Goal: Check status: Check status

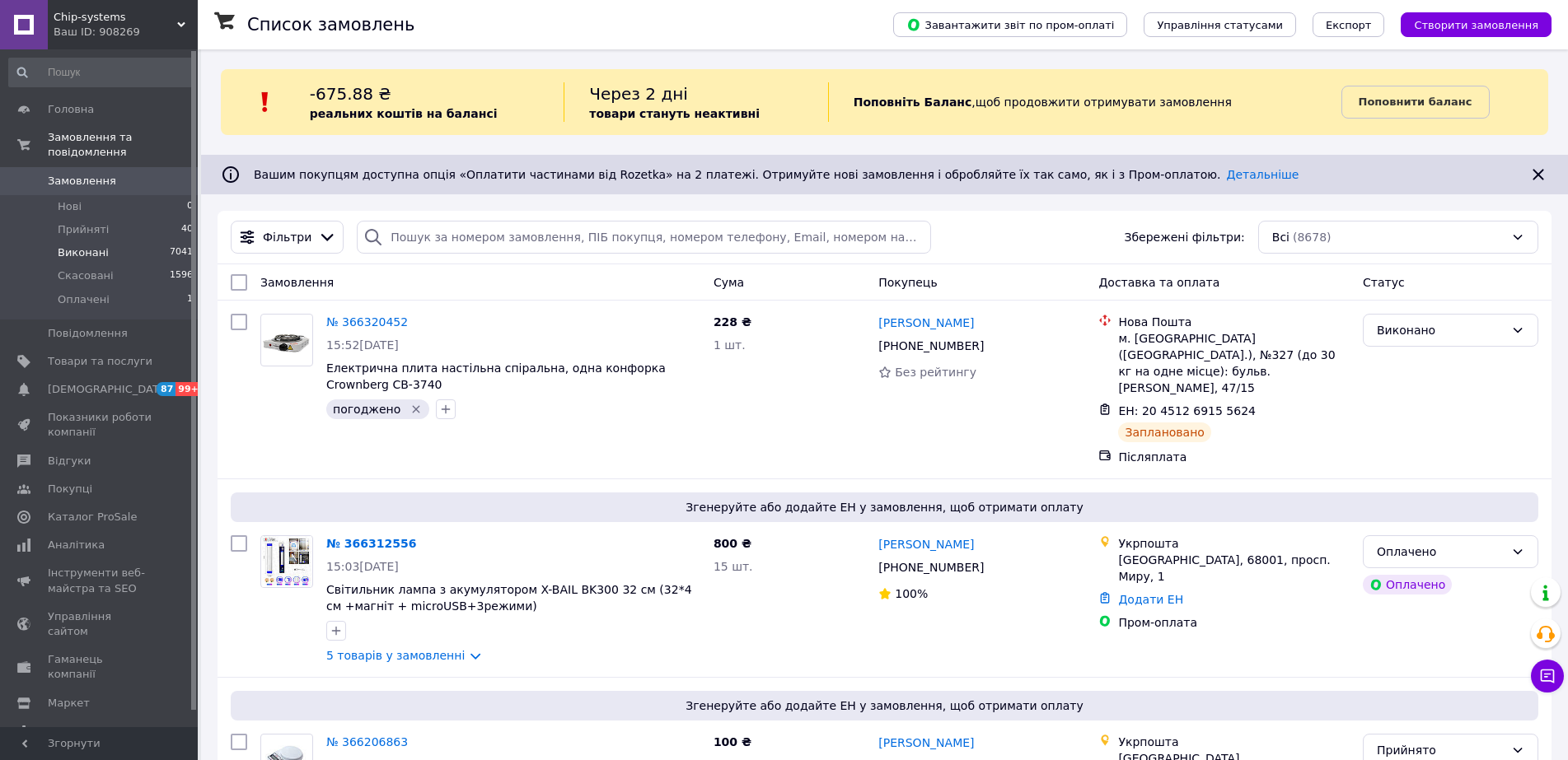
click at [81, 246] on span "Виконані" at bounding box center [83, 253] width 51 height 15
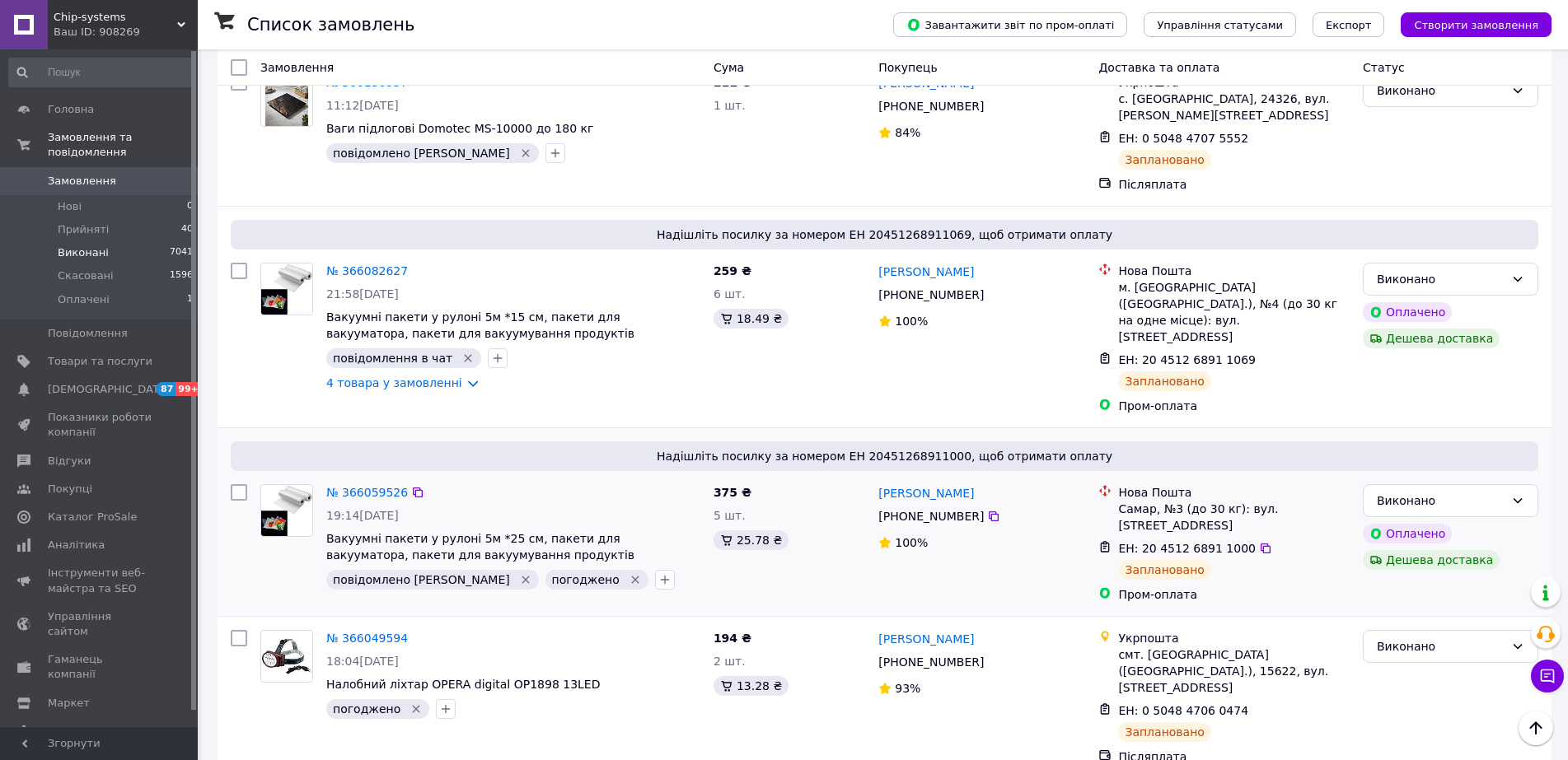
scroll to position [494, 0]
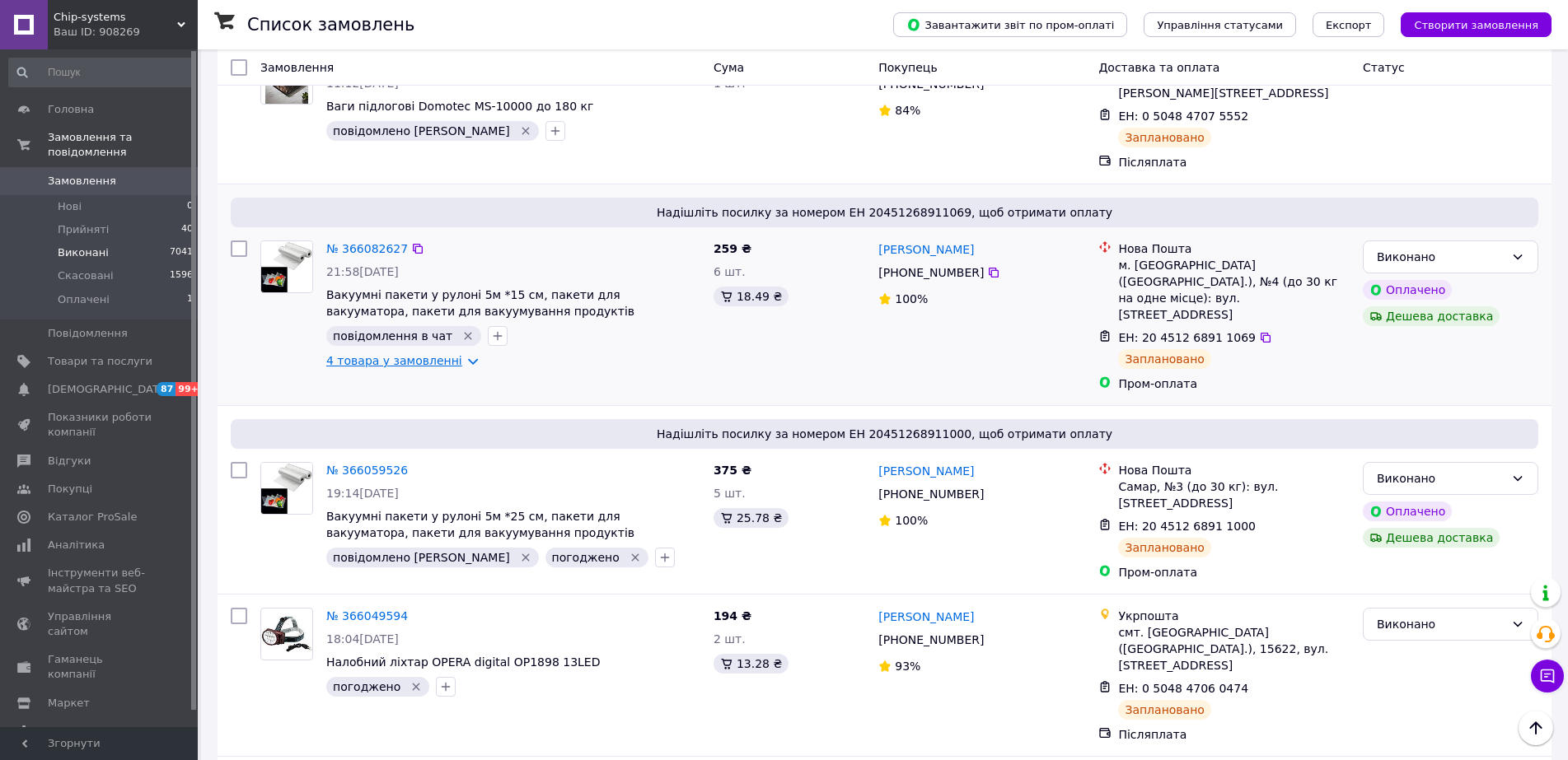
click at [449, 355] on link "4 товара у замовленні" at bounding box center [394, 361] width 136 height 13
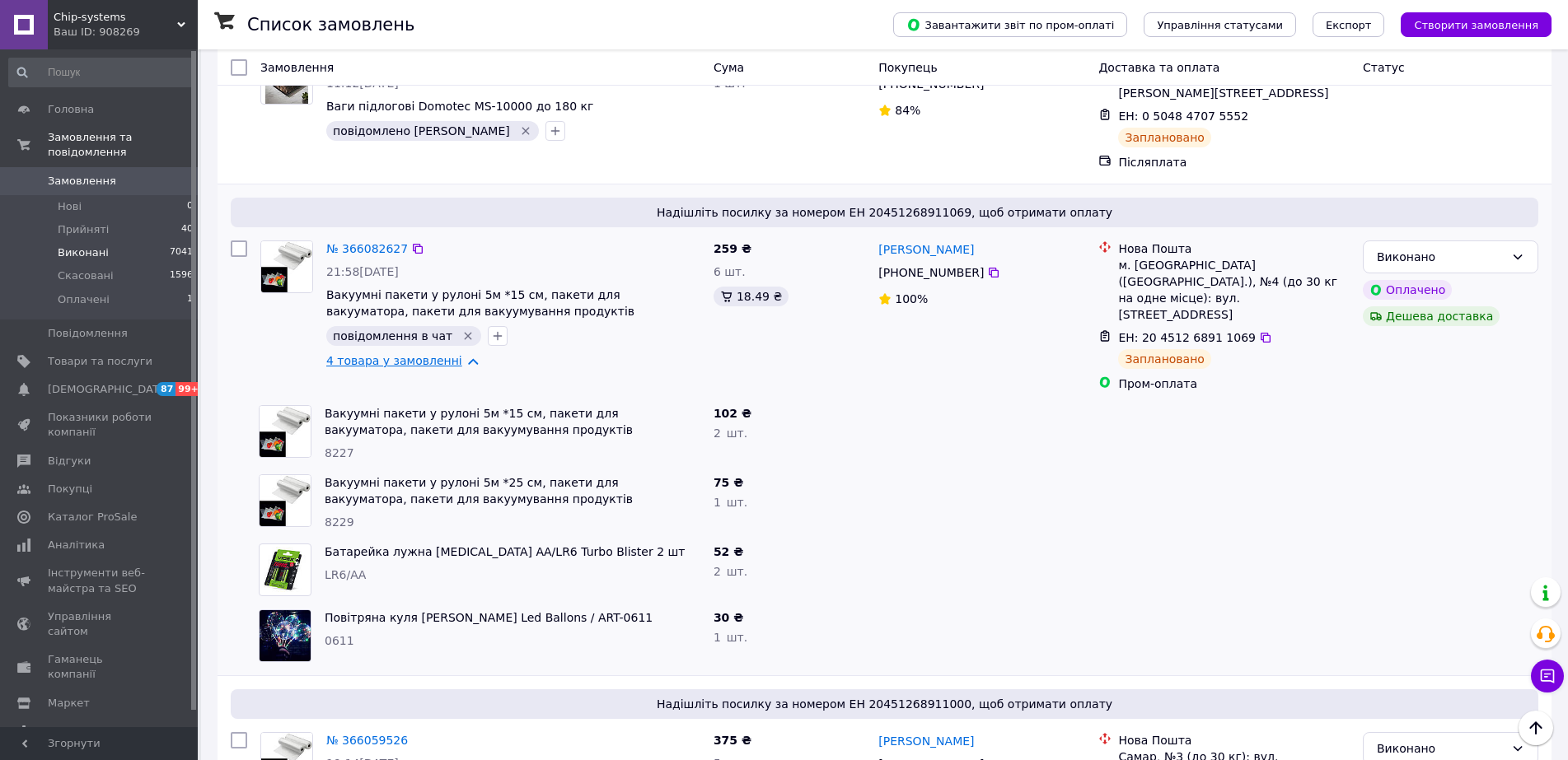
click at [454, 355] on link "4 товара у замовленні" at bounding box center [394, 361] width 136 height 13
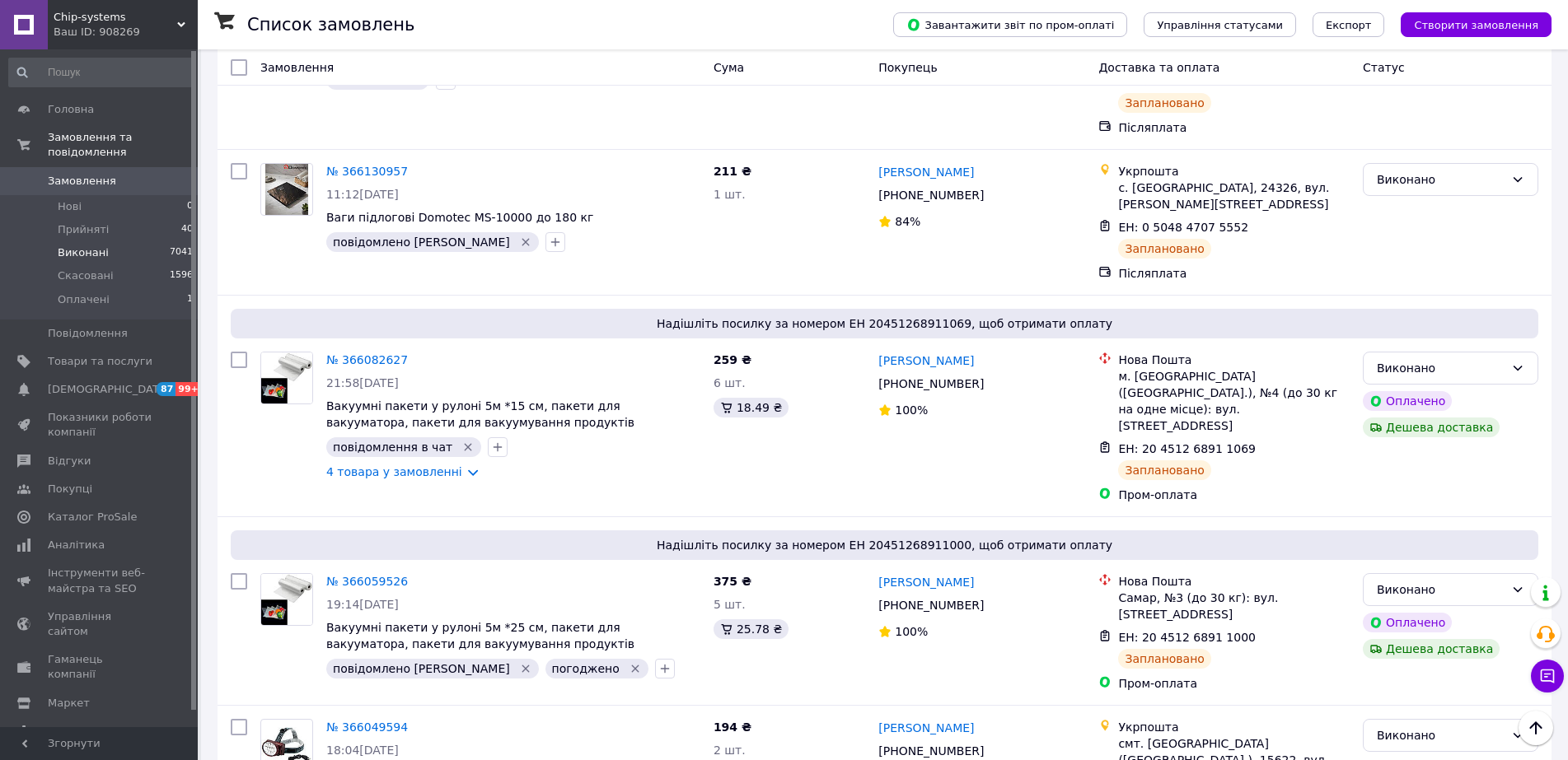
scroll to position [412, 0]
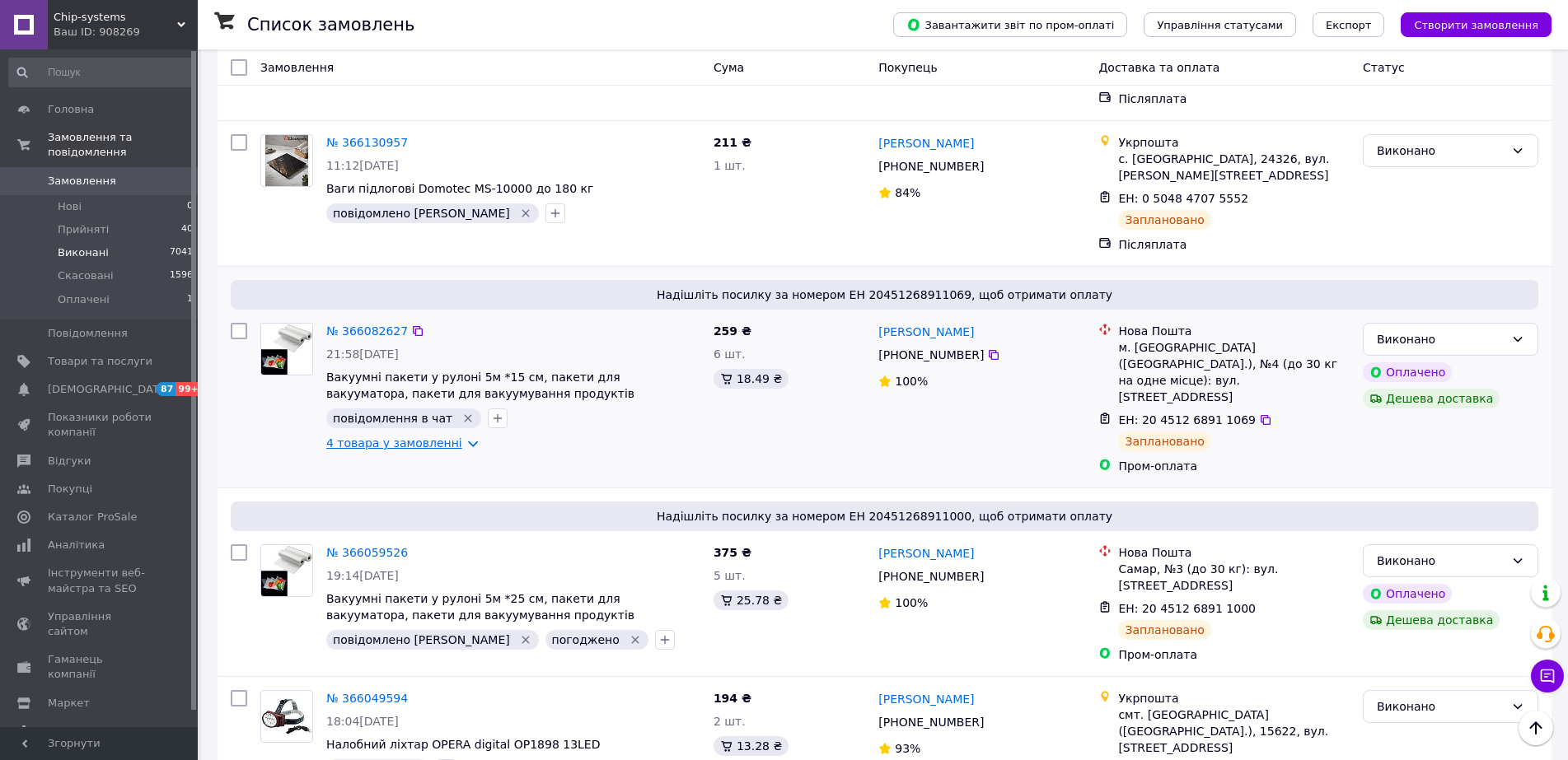
click at [458, 436] on link "4 товара у замовленні" at bounding box center [394, 443] width 136 height 13
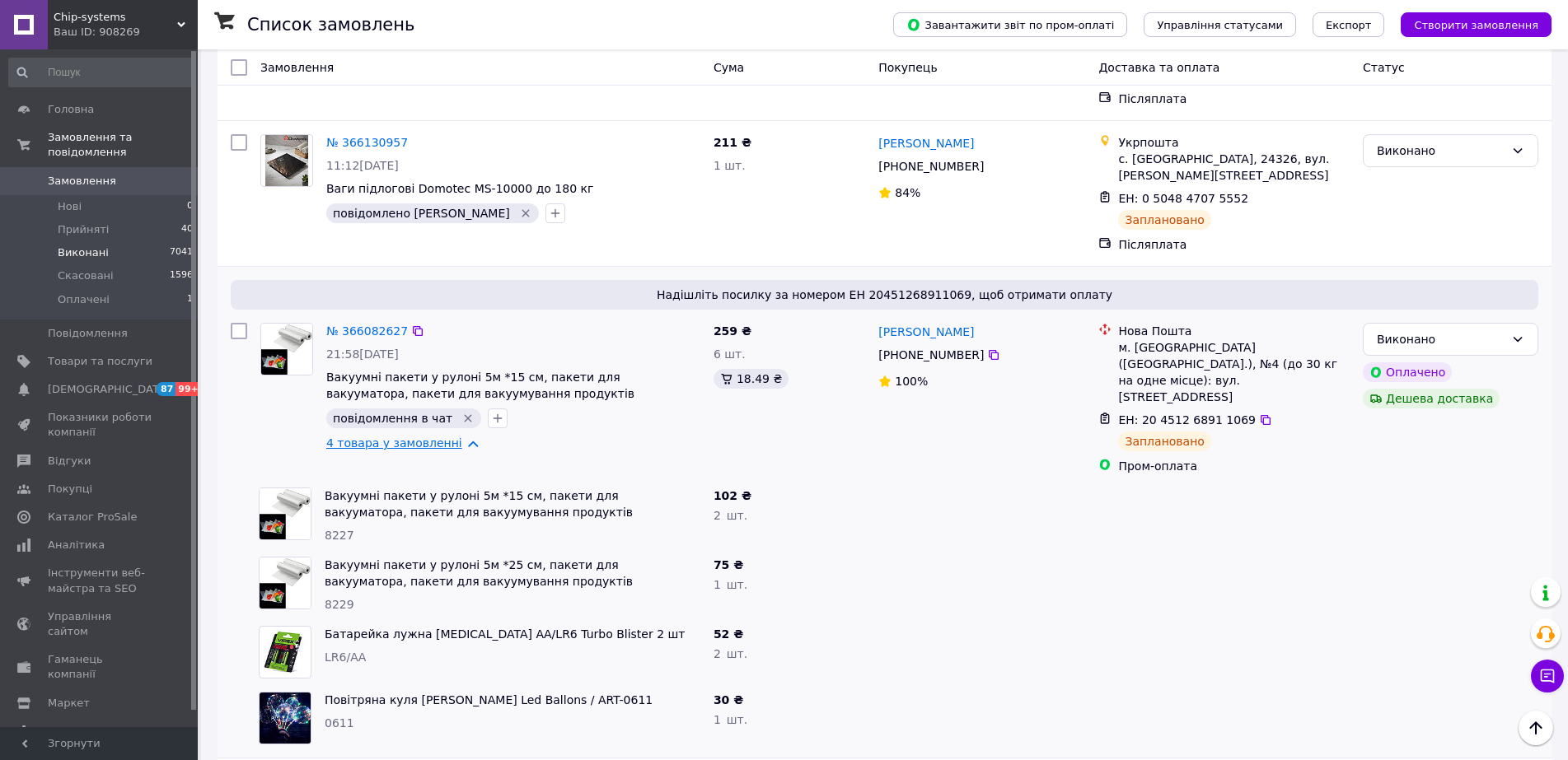
click at [458, 436] on link "4 товара у замовленні" at bounding box center [394, 443] width 136 height 13
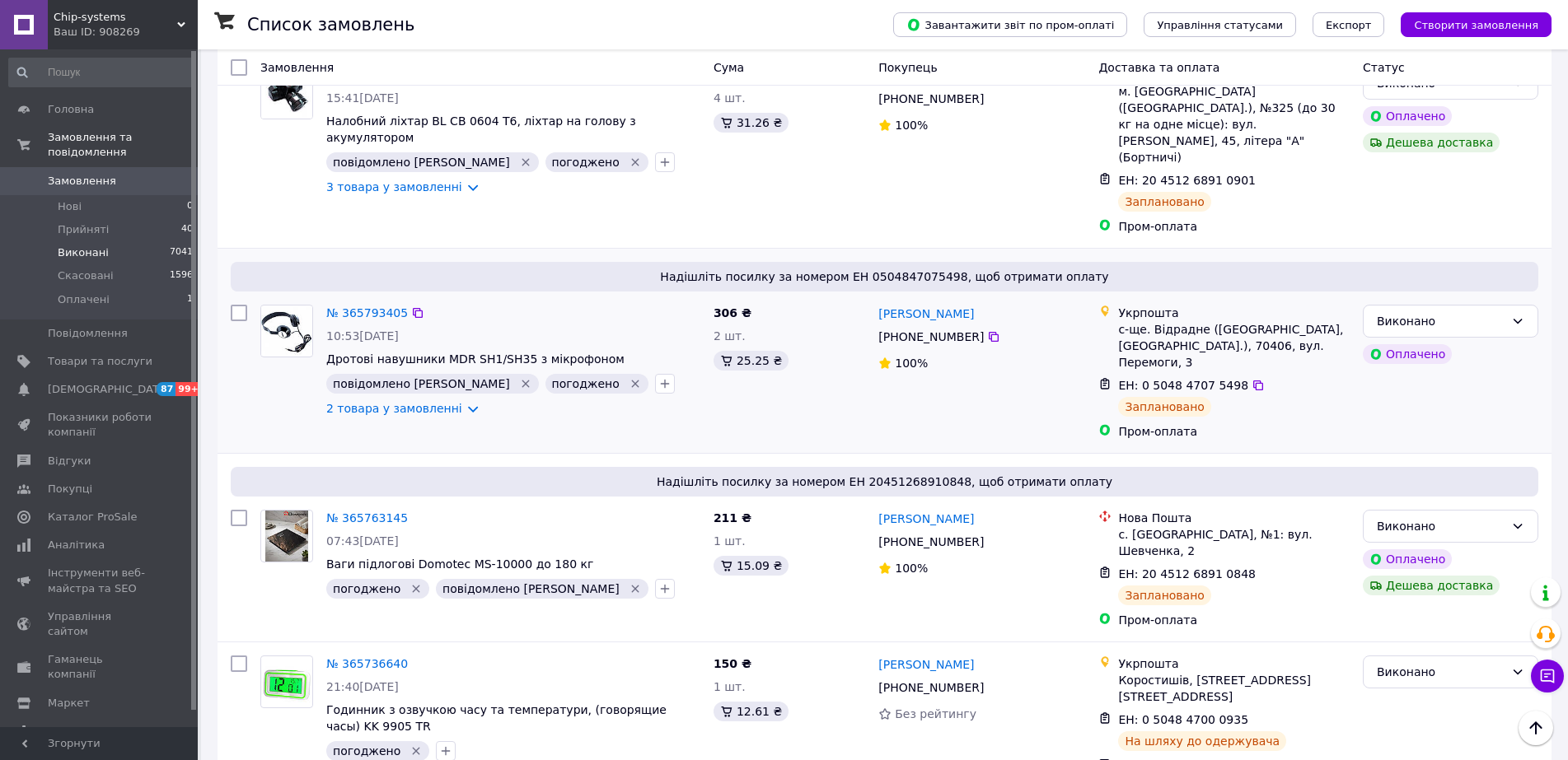
scroll to position [2829, 0]
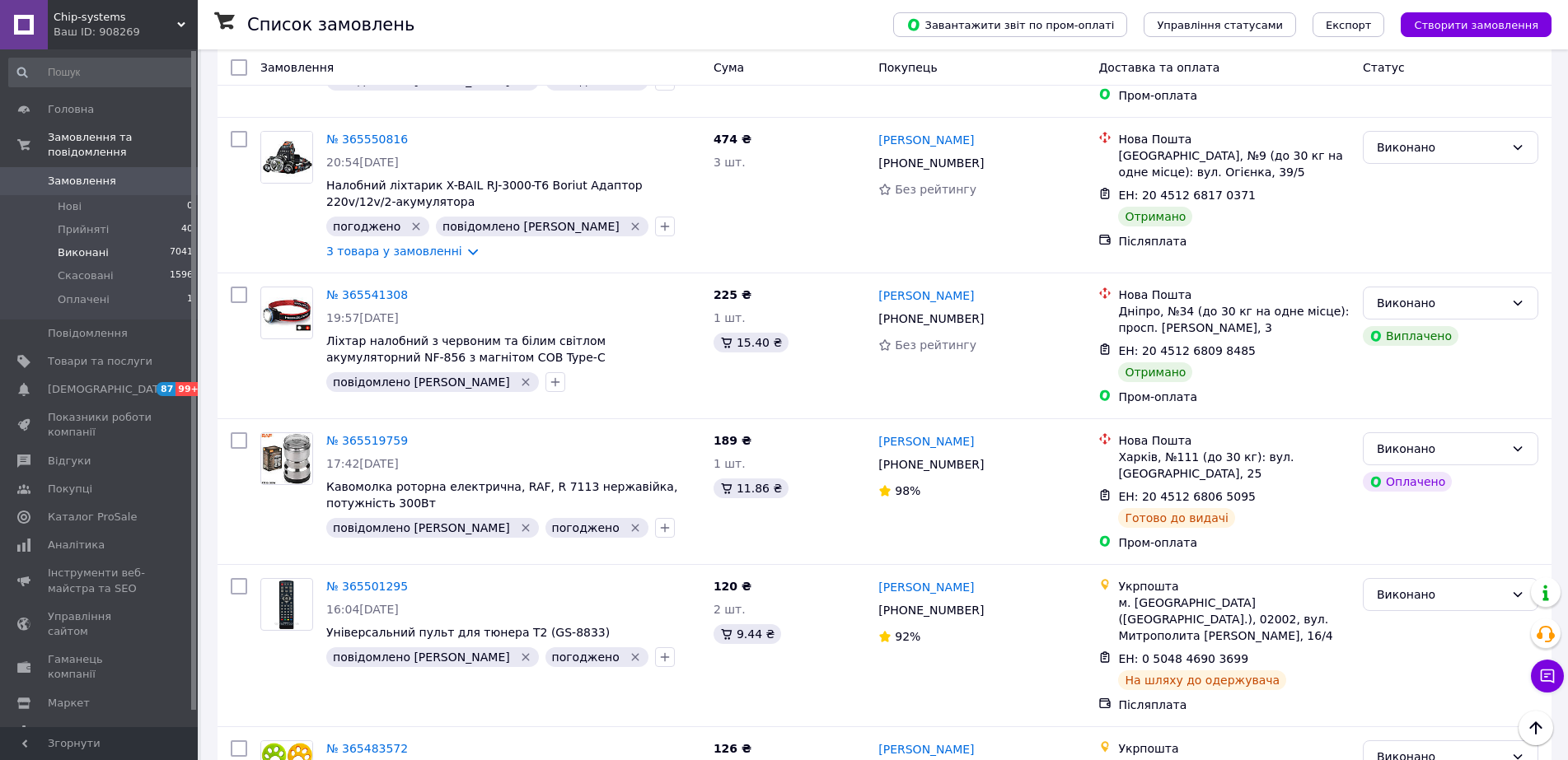
scroll to position [2706, 0]
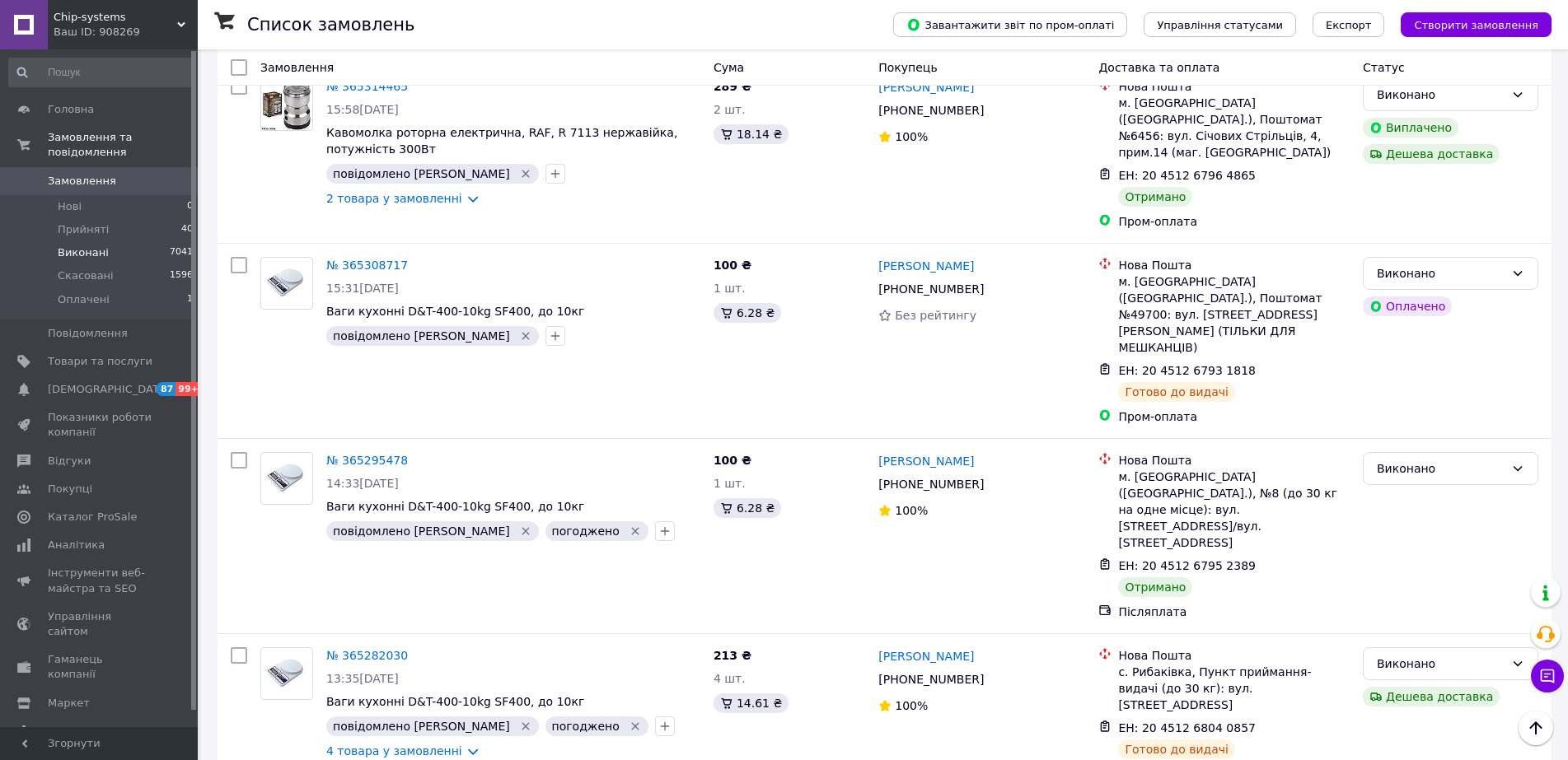
scroll to position [2705, 0]
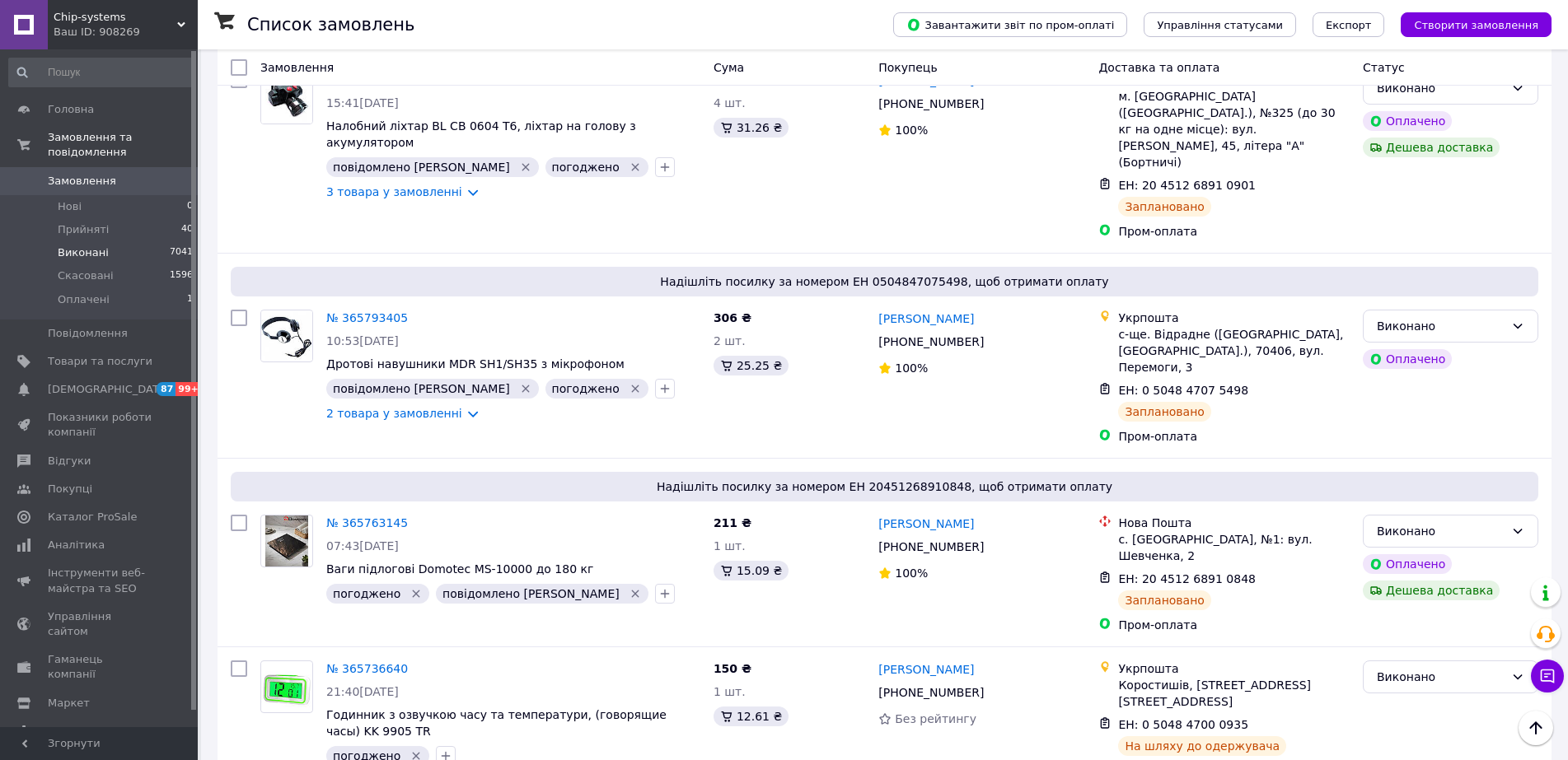
scroll to position [2829, 0]
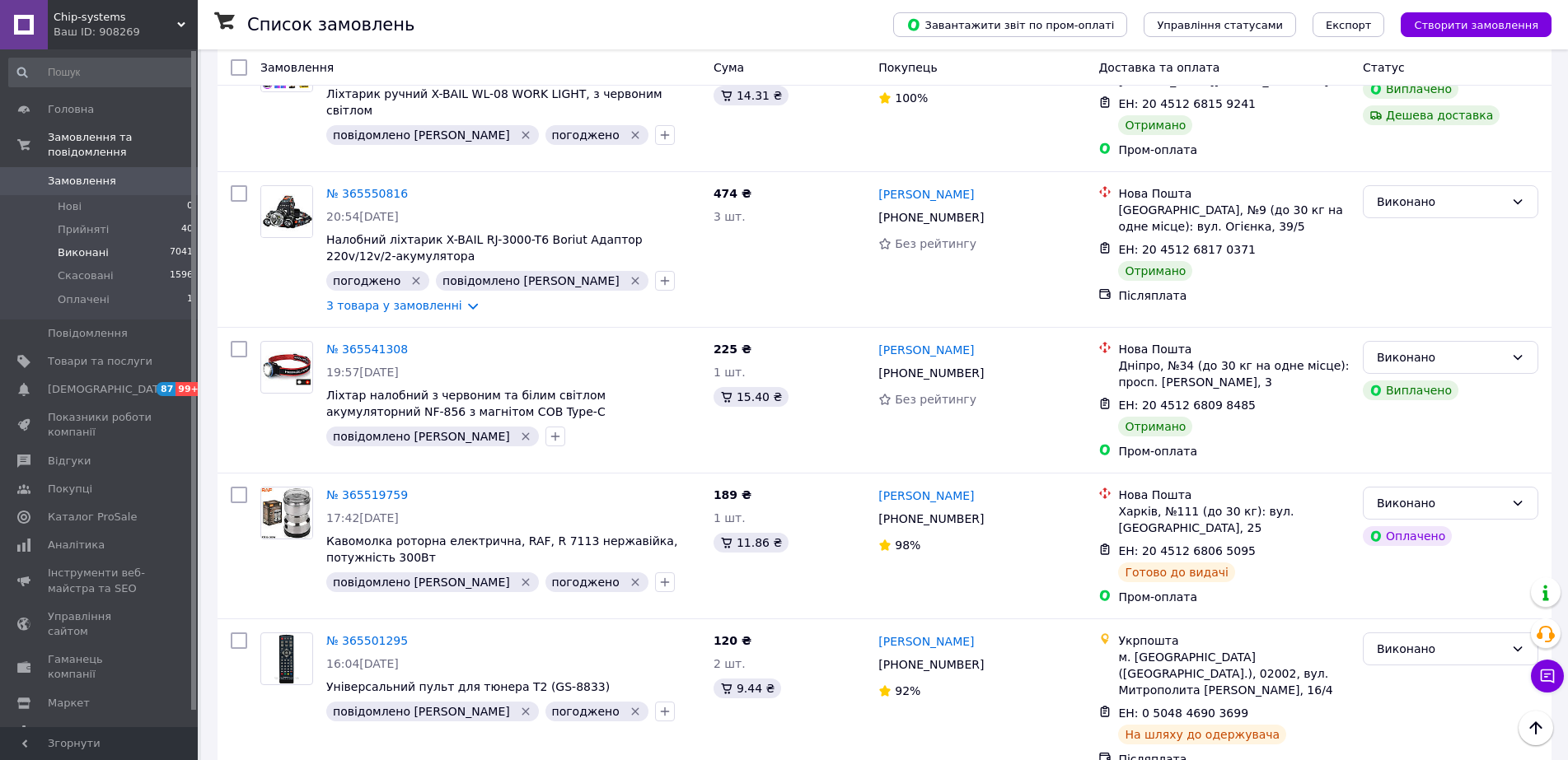
scroll to position [2706, 0]
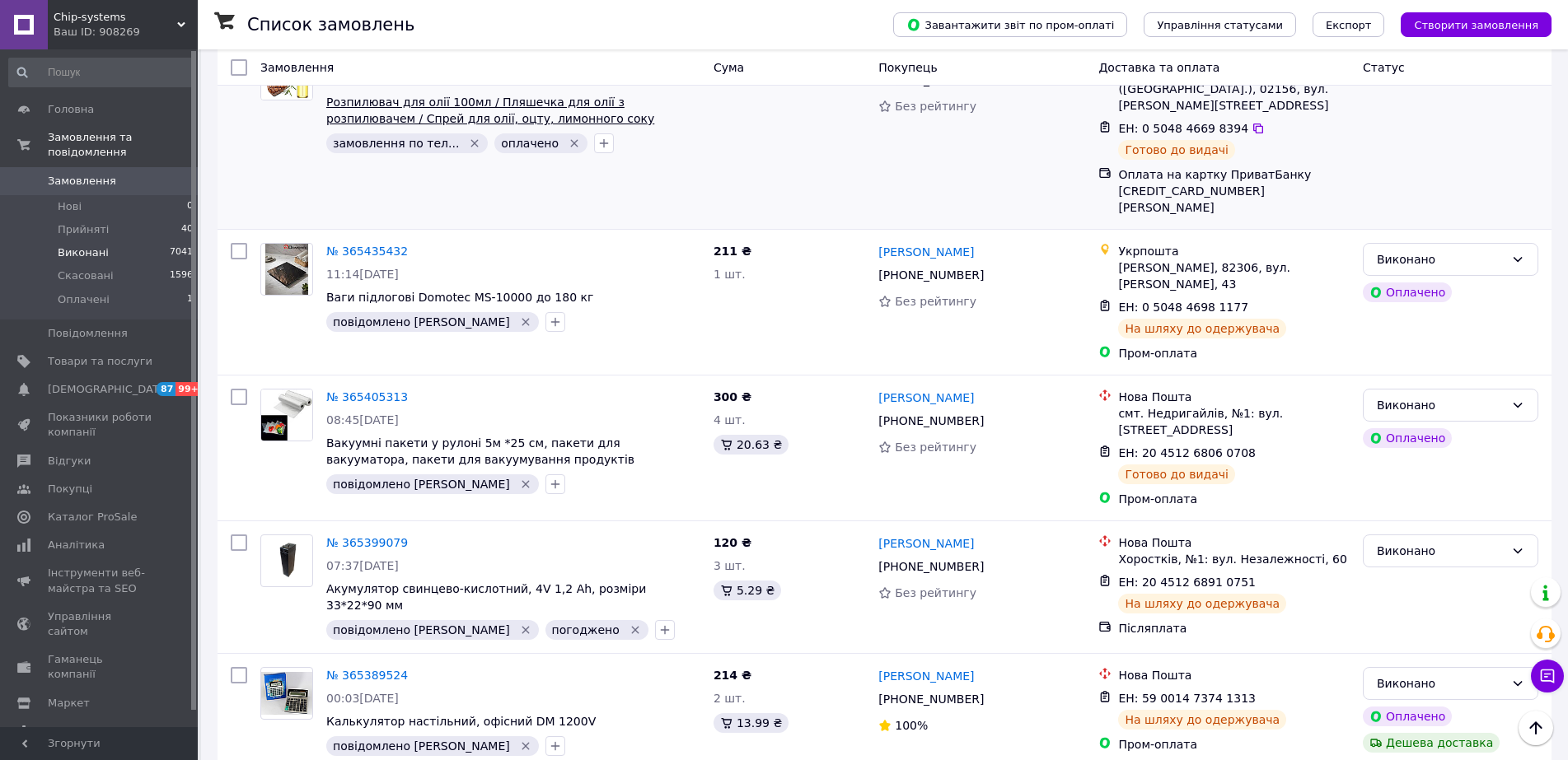
scroll to position [824, 0]
